Goal: Information Seeking & Learning: Find specific fact

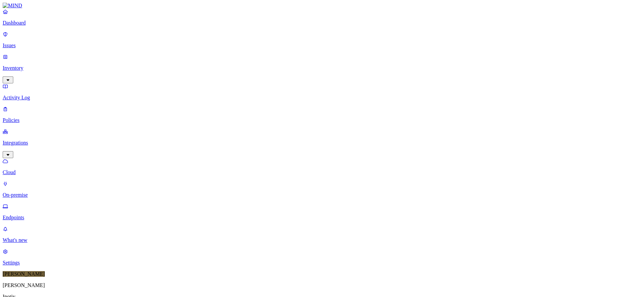
scroll to position [30, 0]
click at [195, 39] on div "Online" at bounding box center [195, 45] width 0 height 12
click at [195, 77] on div "Paused" at bounding box center [195, 83] width 0 height 12
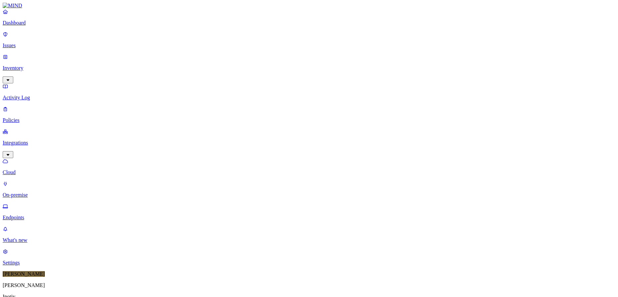
scroll to position [170, 0]
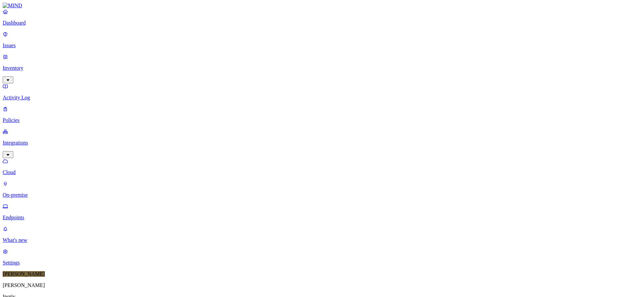
scroll to position [170, 0]
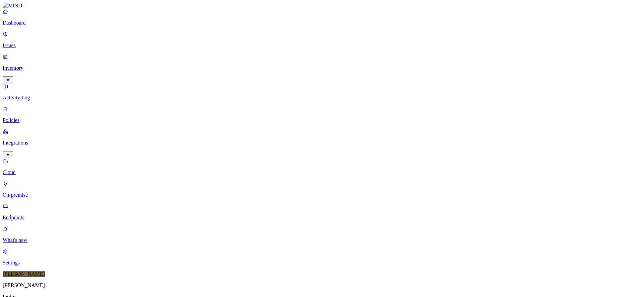
click at [195, 76] on div "Paused" at bounding box center [195, 82] width 0 height 12
click at [195, 40] on div "Online" at bounding box center [195, 46] width 0 height 12
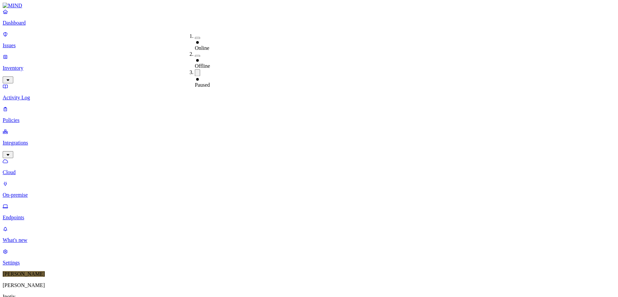
click at [195, 57] on div "Offline" at bounding box center [195, 63] width 0 height 12
click at [195, 77] on div "Paused" at bounding box center [195, 83] width 0 height 12
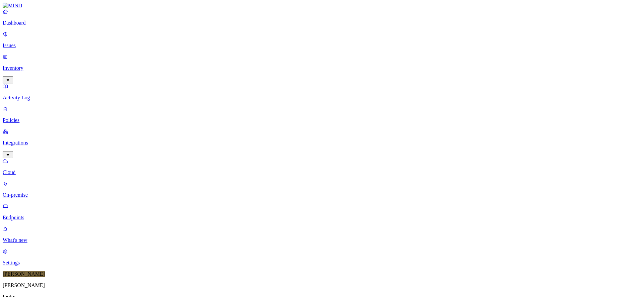
copy h3 "us212ln-435gqtj"
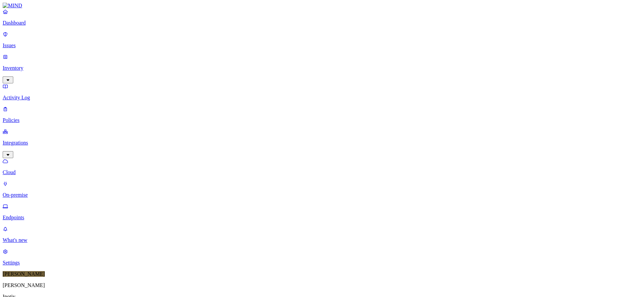
copy h3 "uk675lt2011"
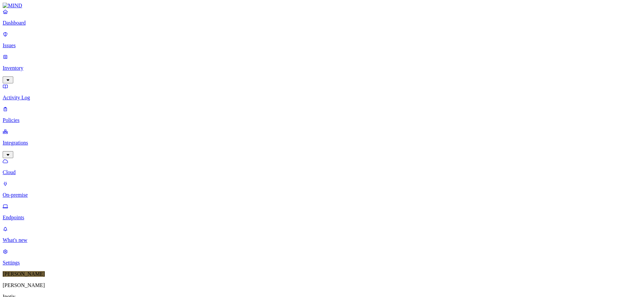
scroll to position [170, 0]
